Goal: Find specific page/section: Find specific page/section

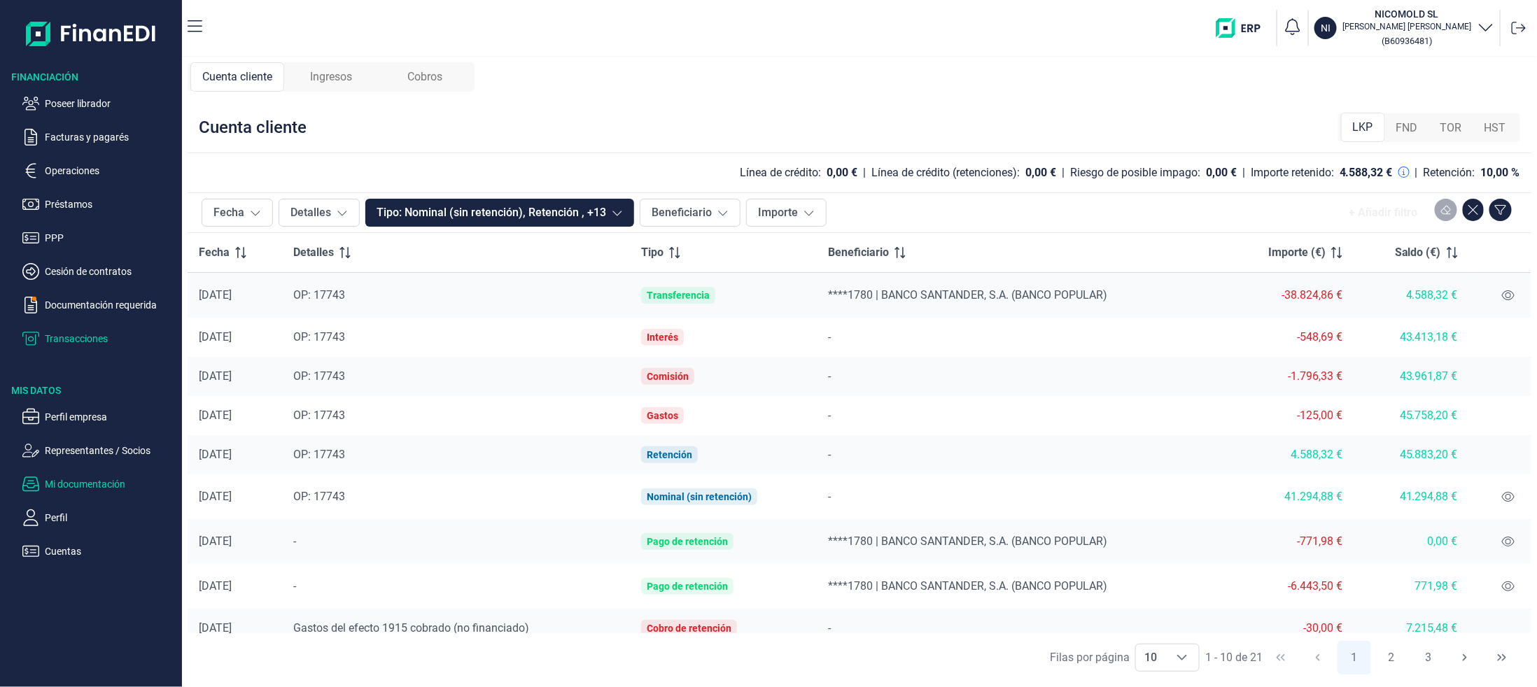
click at [71, 488] on p "Mi documentación" at bounding box center [111, 484] width 132 height 17
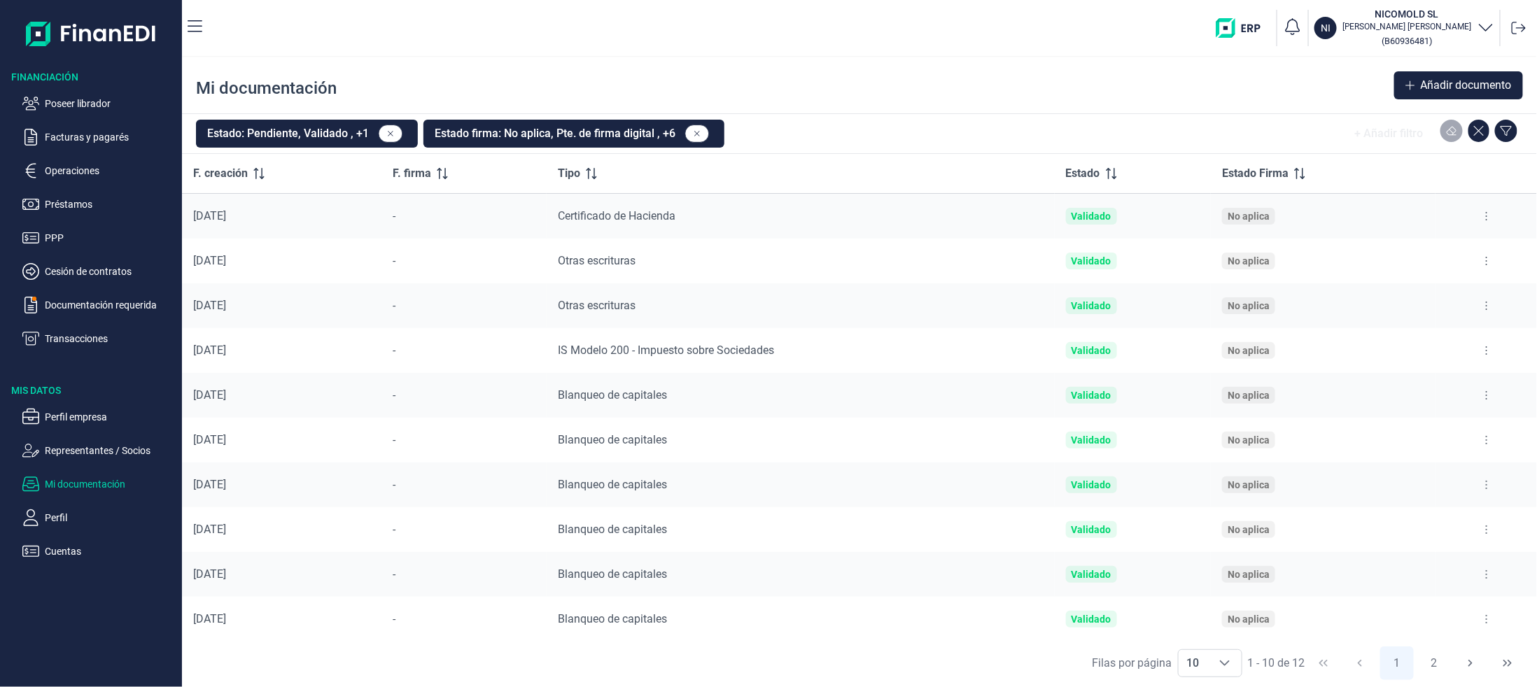
click at [1485, 347] on icon at bounding box center [1486, 350] width 3 height 11
click at [1402, 391] on span "Ver documento" at bounding box center [1395, 386] width 66 height 14
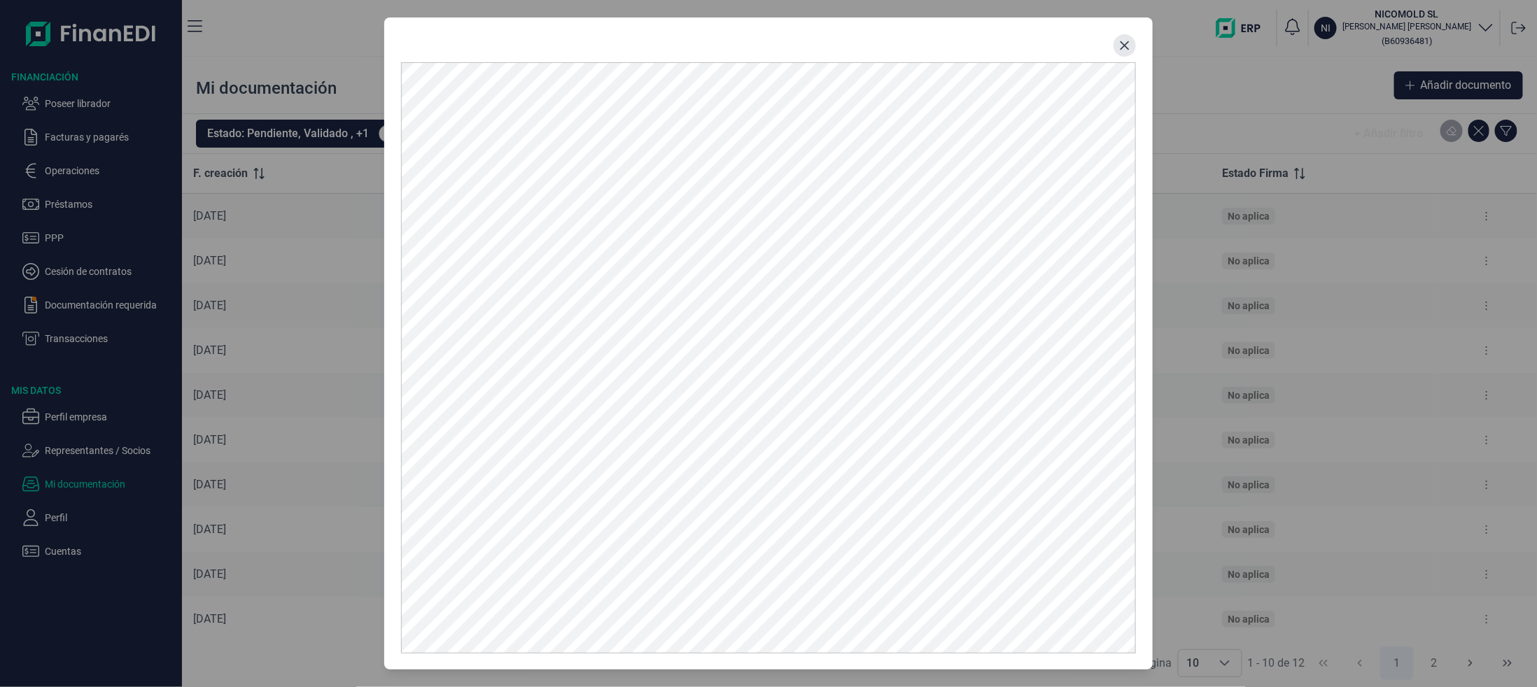
click at [1123, 53] on button "Close" at bounding box center [1124, 45] width 22 height 22
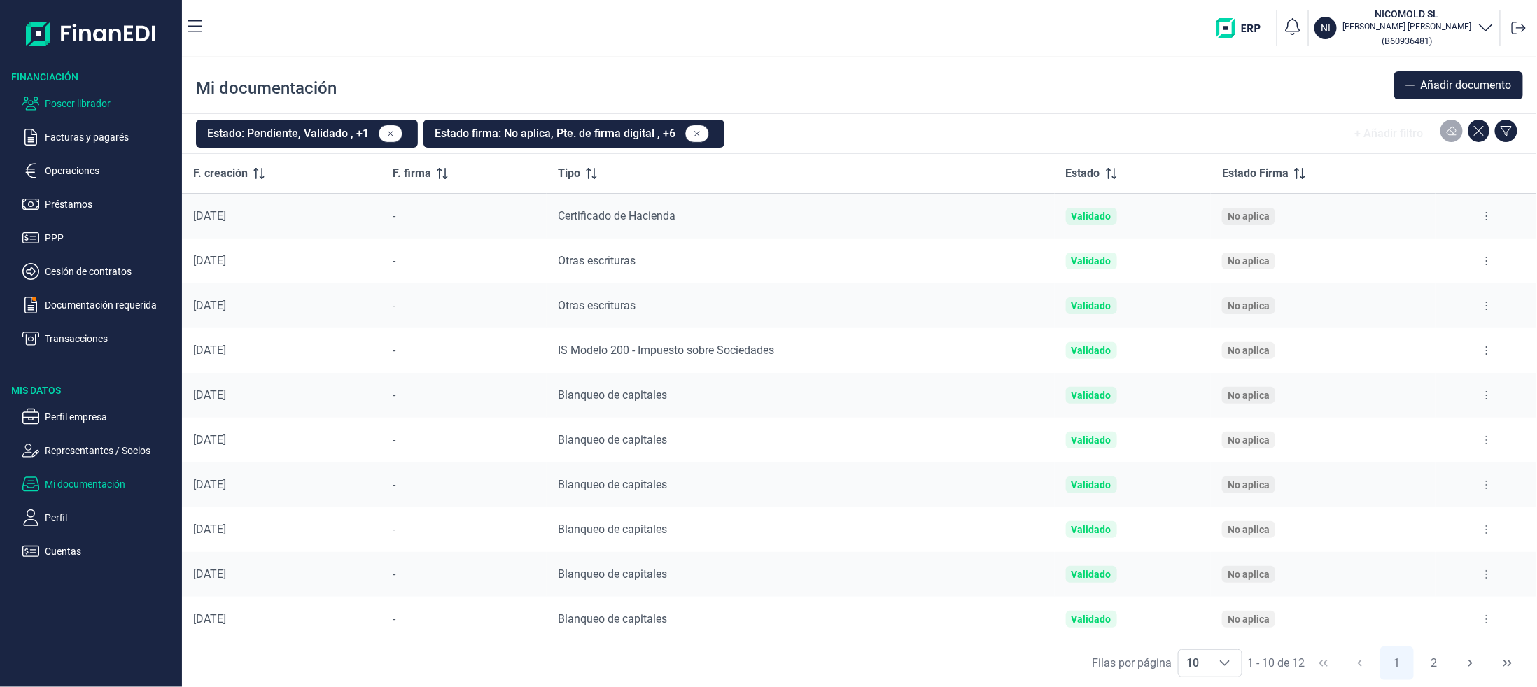
click at [84, 103] on p "Poseer librador" at bounding box center [111, 103] width 132 height 17
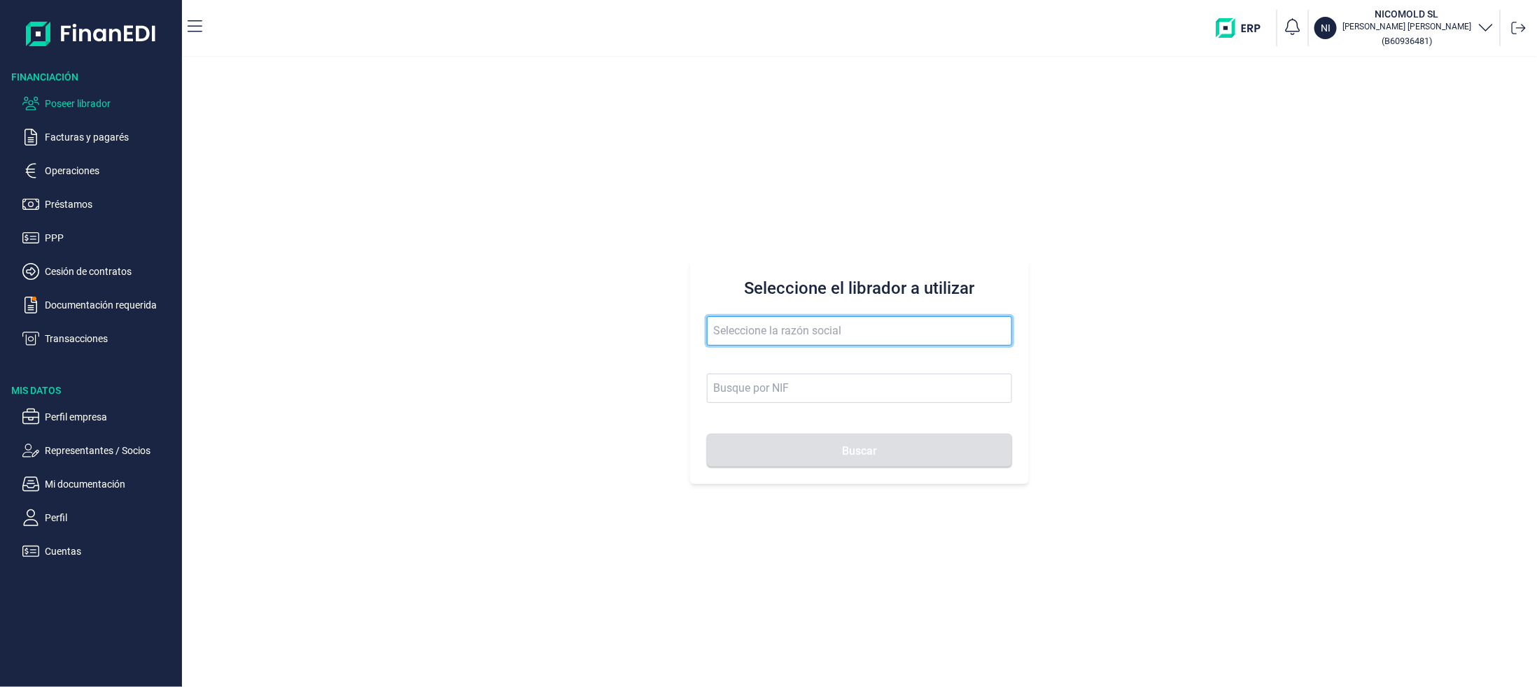
click at [750, 332] on input "text" at bounding box center [859, 330] width 305 height 29
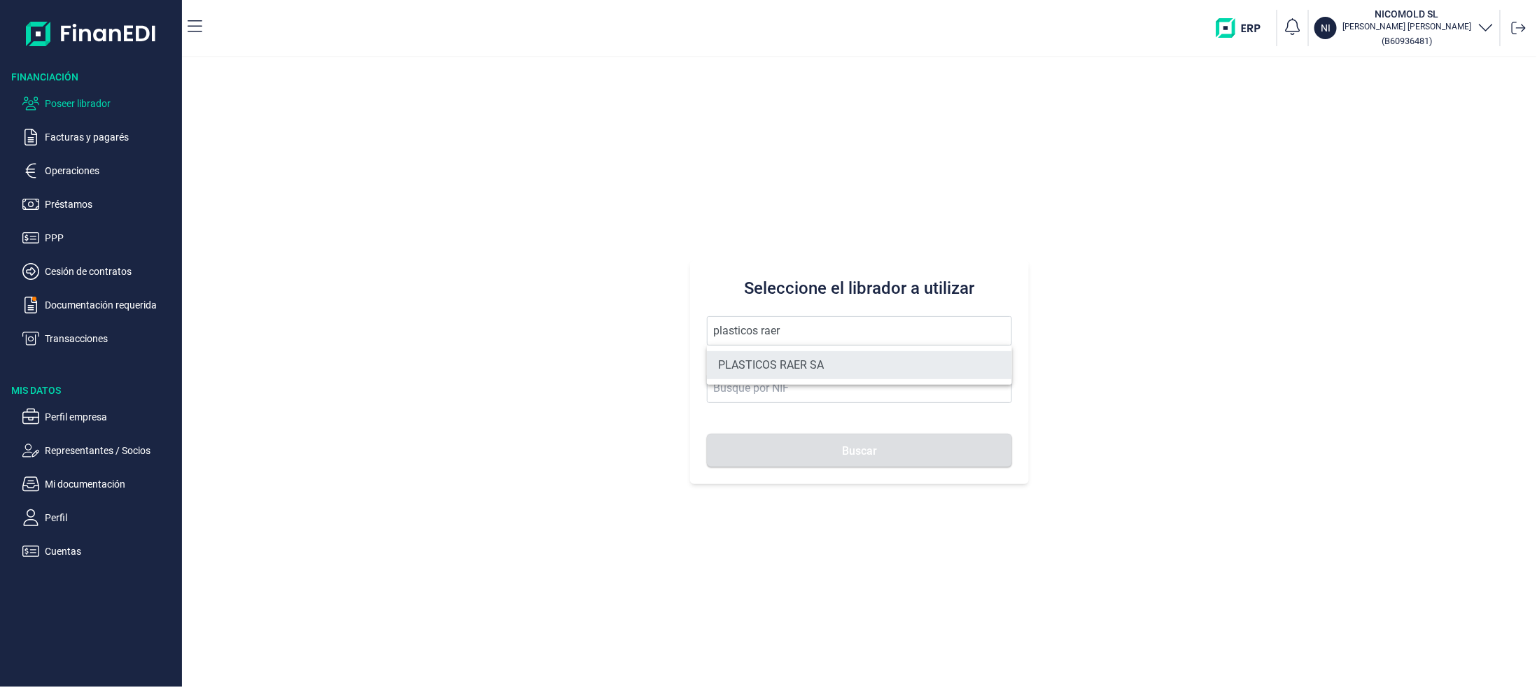
click at [736, 366] on li "PLASTICOS RAER SA" at bounding box center [859, 365] width 305 height 28
type input "PLASTICOS RAER SA"
type input "A08845729"
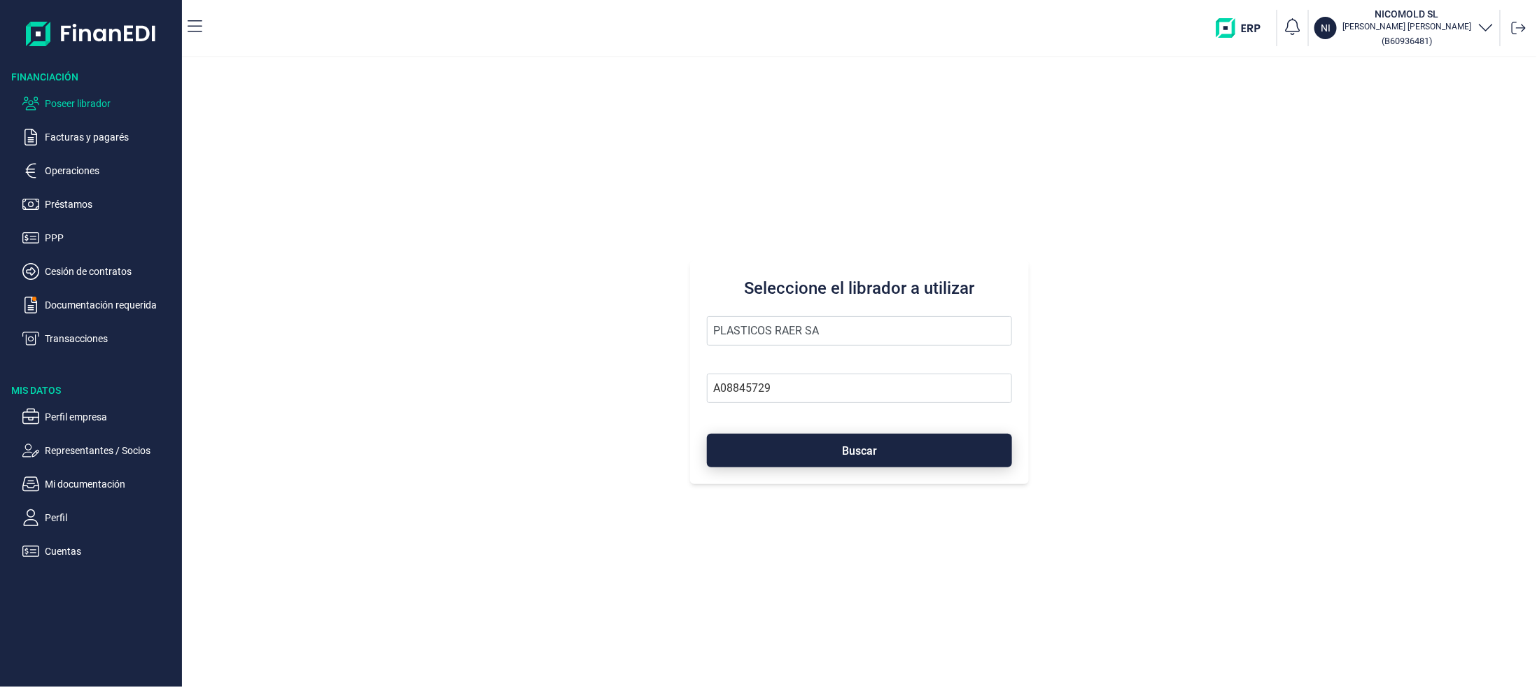
click at [768, 444] on button "Buscar" at bounding box center [859, 451] width 305 height 34
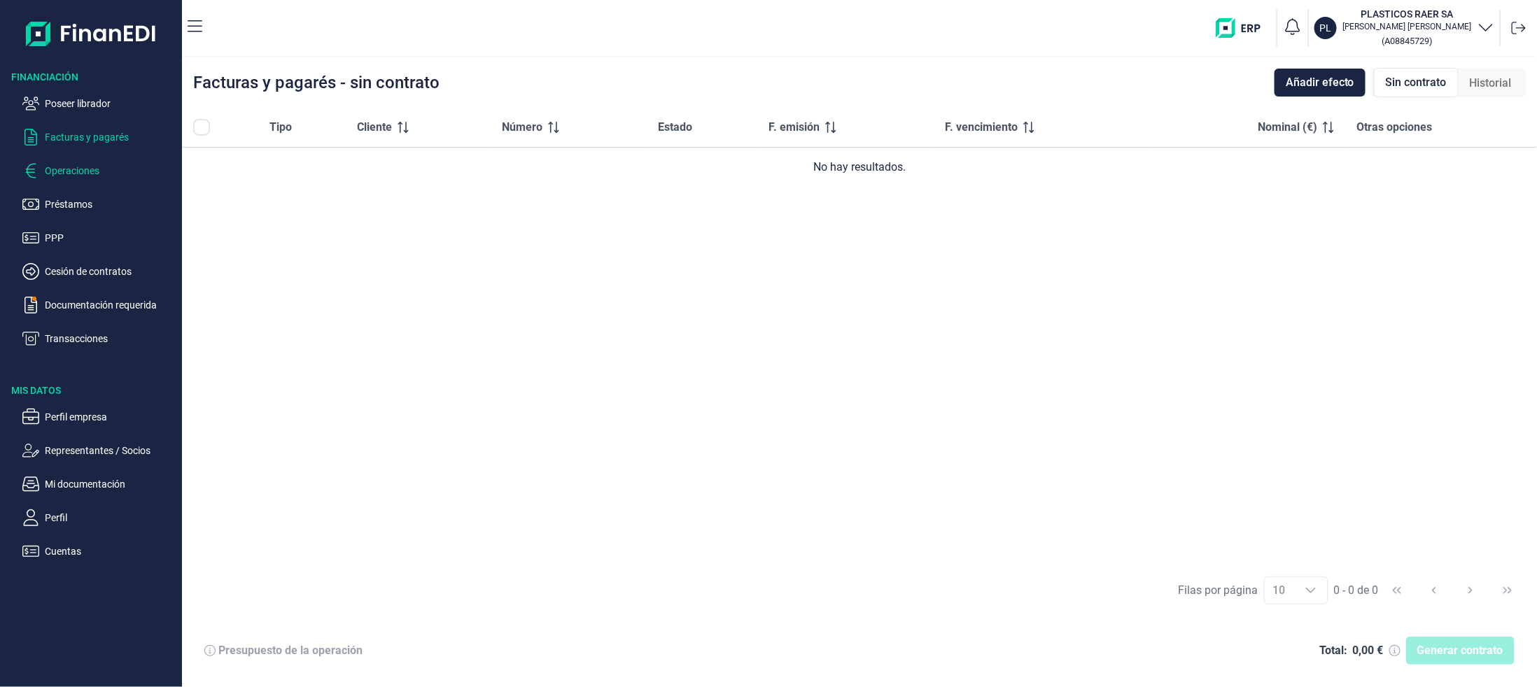
click at [96, 176] on p "Operaciones" at bounding box center [111, 170] width 132 height 17
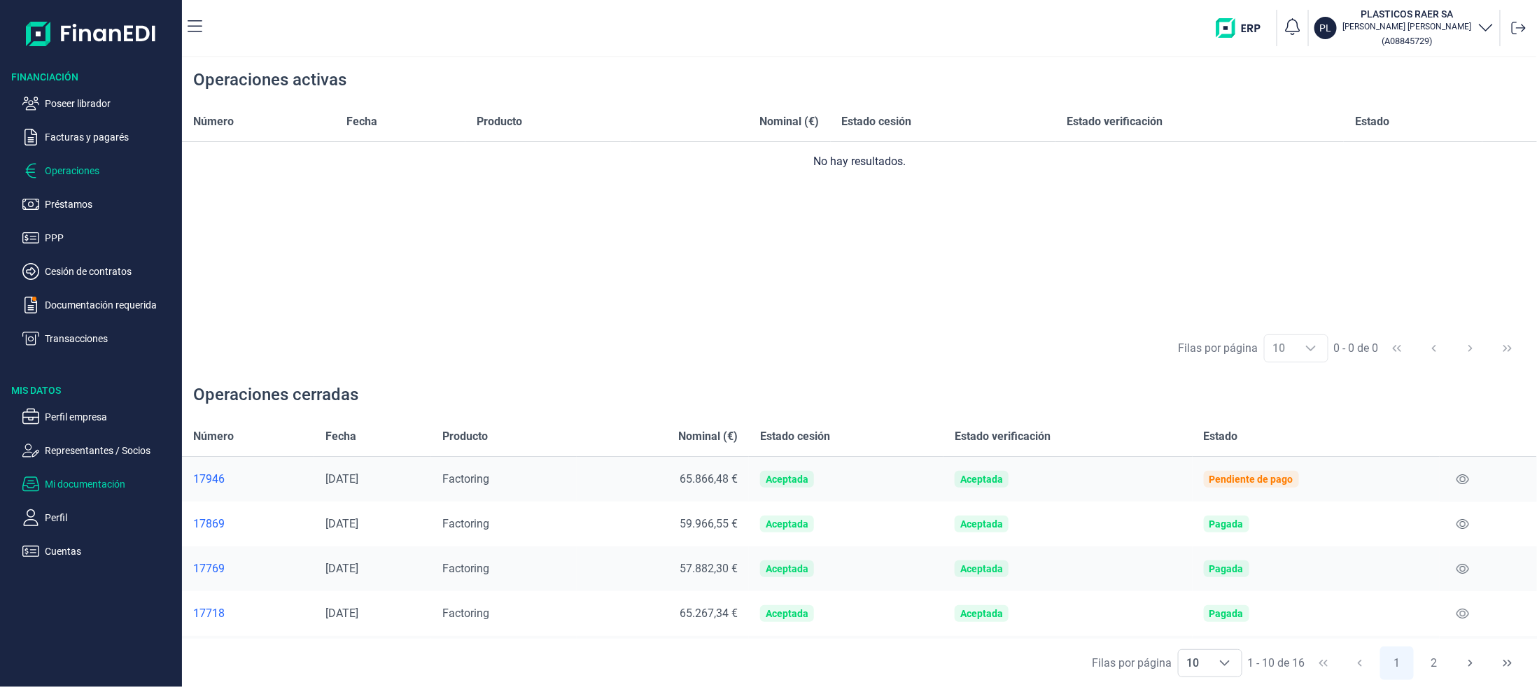
click at [71, 485] on p "Mi documentación" at bounding box center [111, 484] width 132 height 17
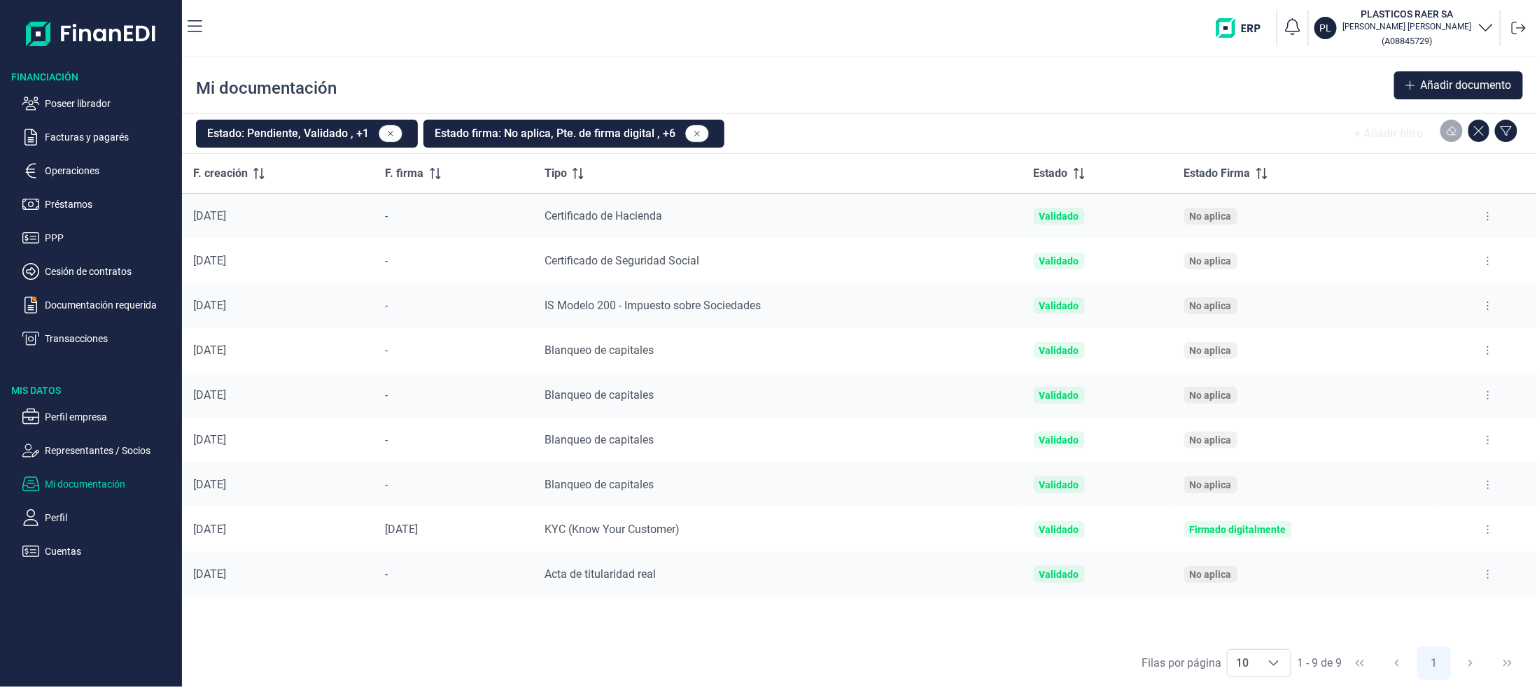
click at [1493, 302] on button at bounding box center [1487, 306] width 25 height 22
click at [1407, 339] on span "Ver documento" at bounding box center [1403, 341] width 66 height 14
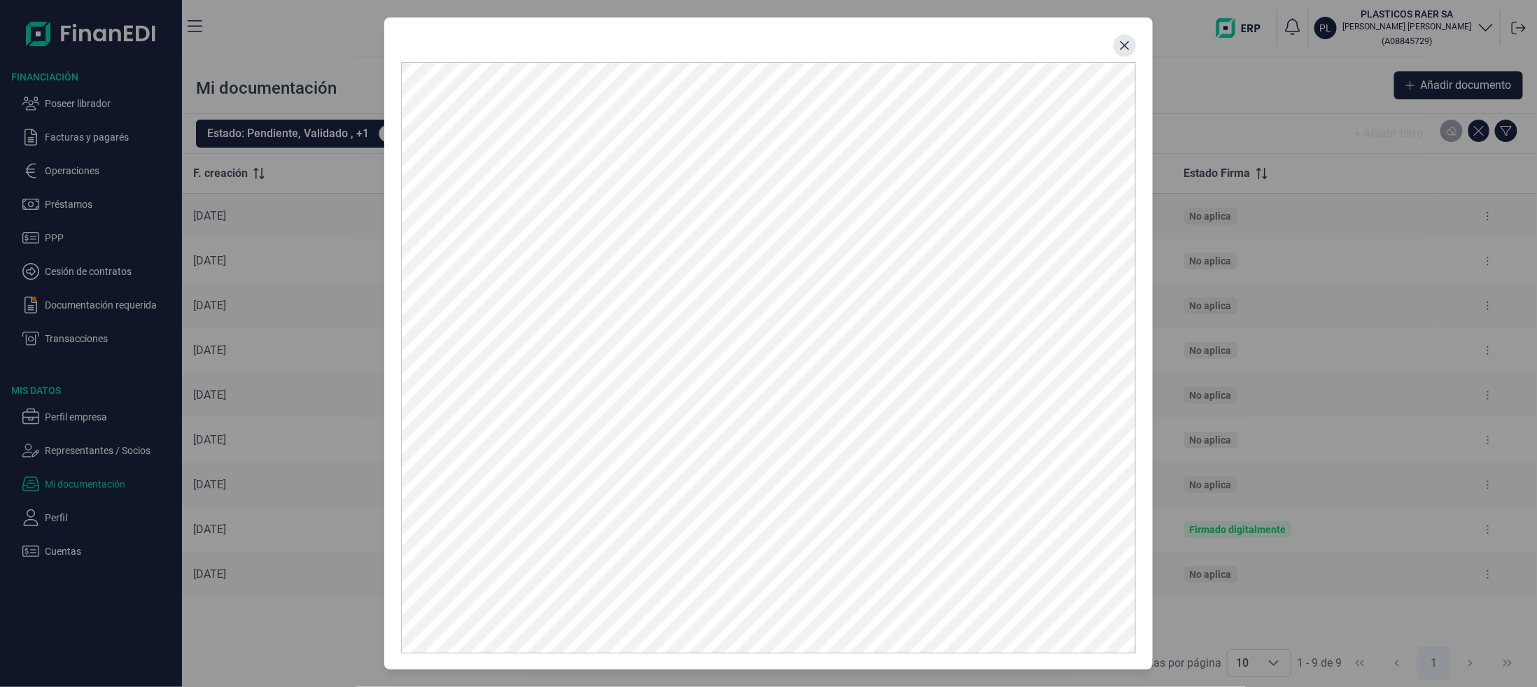
click at [1128, 41] on icon "Close" at bounding box center [1124, 45] width 9 height 9
